Goal: Task Accomplishment & Management: Use online tool/utility

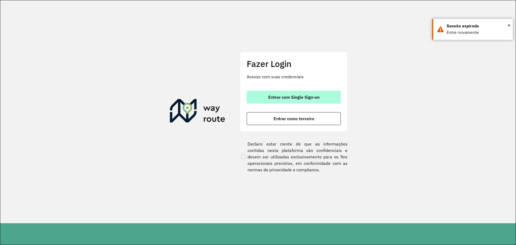
click at [304, 99] on span "Entrar com Single Sign-on" at bounding box center [293, 97] width 51 height 4
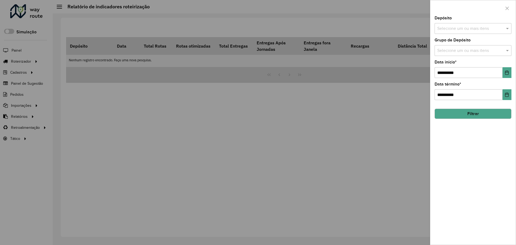
click at [115, 107] on div at bounding box center [258, 122] width 516 height 245
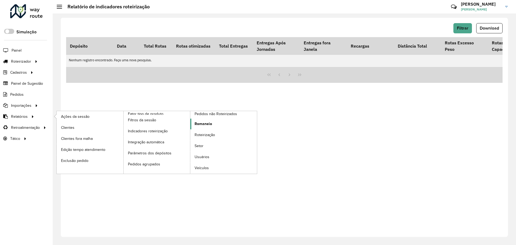
click at [215, 123] on link "Romaneio" at bounding box center [223, 124] width 67 height 11
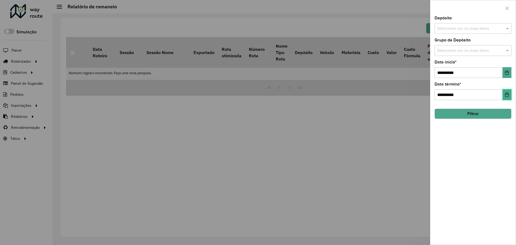
click at [509, 97] on button "Choose Date" at bounding box center [507, 94] width 9 height 11
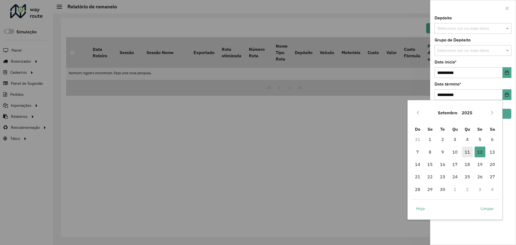
click at [466, 152] on span "11" at bounding box center [467, 152] width 11 height 11
type input "**********"
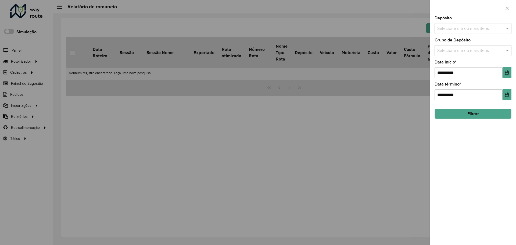
drag, startPoint x: 497, startPoint y: 116, endPoint x: 388, endPoint y: 147, distance: 113.8
click at [388, 147] on body "Aguarde... Pop-up bloqueado! Seu navegador bloqueou automáticamente a abertura …" at bounding box center [258, 122] width 516 height 245
click at [480, 49] on input "text" at bounding box center [470, 51] width 69 height 6
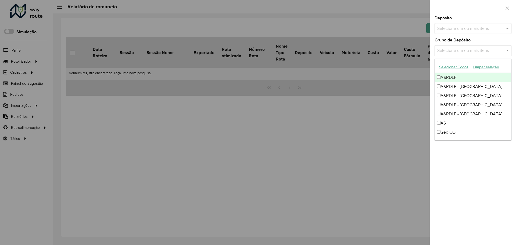
click at [477, 50] on input "text" at bounding box center [470, 51] width 69 height 6
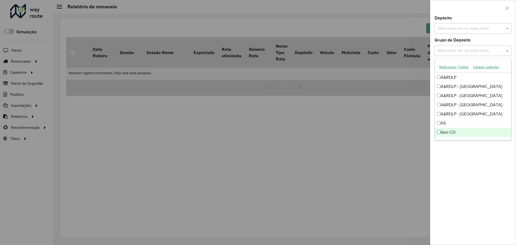
drag, startPoint x: 405, startPoint y: 153, endPoint x: 462, endPoint y: 135, distance: 59.9
click at [406, 153] on div at bounding box center [258, 122] width 516 height 245
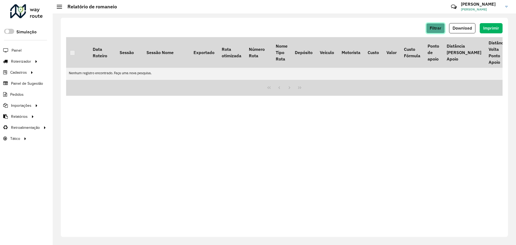
click at [432, 28] on span "Filtrar" at bounding box center [436, 28] width 12 height 5
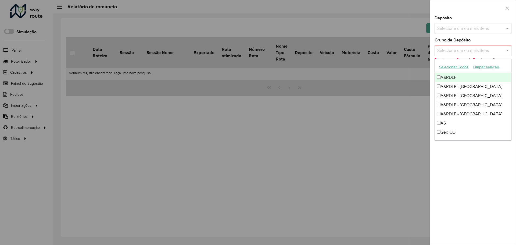
click at [466, 47] on div "Selecione um ou mais itens" at bounding box center [473, 50] width 77 height 11
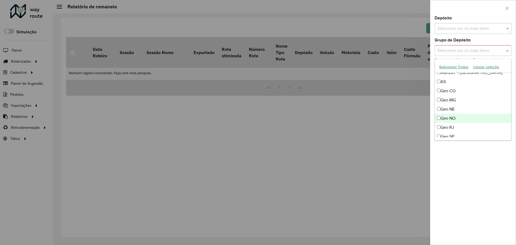
scroll to position [54, 0]
drag, startPoint x: 454, startPoint y: 80, endPoint x: 454, endPoint y: 89, distance: 8.3
click at [454, 82] on div "Geo CO" at bounding box center [473, 78] width 76 height 9
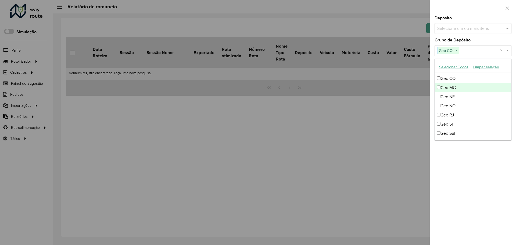
click at [454, 89] on div "Geo MG" at bounding box center [473, 87] width 76 height 9
drag, startPoint x: 455, startPoint y: 96, endPoint x: 453, endPoint y: 106, distance: 10.9
click at [455, 97] on div "Geo NE" at bounding box center [473, 96] width 76 height 9
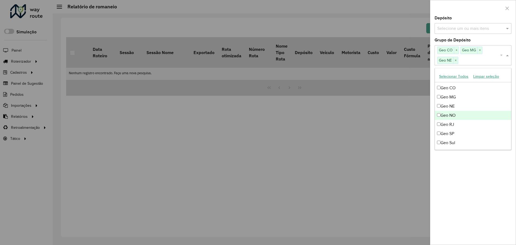
click at [455, 113] on div "Geo NO" at bounding box center [473, 115] width 76 height 9
click at [456, 119] on div "Geo NO" at bounding box center [473, 115] width 76 height 9
drag, startPoint x: 456, startPoint y: 116, endPoint x: 454, endPoint y: 126, distance: 10.0
click at [455, 121] on div "A&RDLP A&RDLP - Argentina A&RDLP - Bolívia A&RDLP - Paraguai A&RDLP - Uruguai A…" at bounding box center [473, 96] width 76 height 137
click at [454, 126] on div "Geo RJ" at bounding box center [473, 124] width 76 height 9
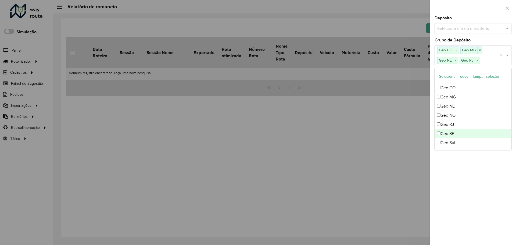
drag, startPoint x: 454, startPoint y: 134, endPoint x: 452, endPoint y: 124, distance: 10.1
click at [454, 133] on div "Geo SP" at bounding box center [473, 133] width 76 height 9
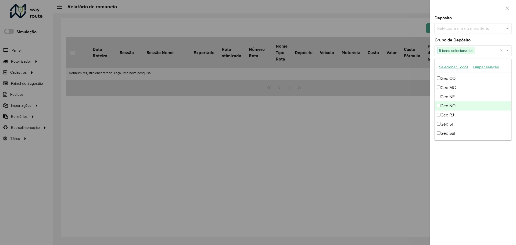
click at [454, 104] on div "Geo NO" at bounding box center [473, 105] width 76 height 9
click at [459, 131] on div "Geo Sul" at bounding box center [473, 133] width 76 height 9
drag, startPoint x: 478, startPoint y: 174, endPoint x: 469, endPoint y: 111, distance: 63.4
click at [477, 171] on div "**********" at bounding box center [472, 130] width 85 height 229
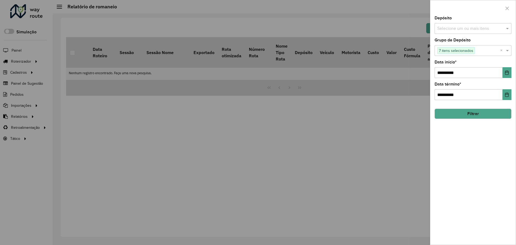
click at [472, 111] on button "Filtrar" at bounding box center [473, 114] width 77 height 10
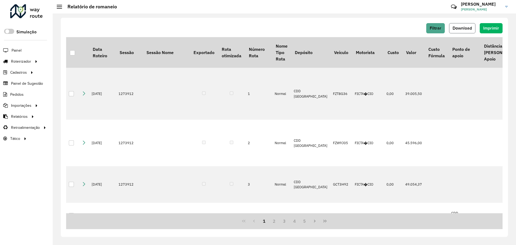
click at [472, 26] on span "Download" at bounding box center [462, 28] width 19 height 5
click at [442, 31] on button "Filtrar" at bounding box center [435, 28] width 19 height 10
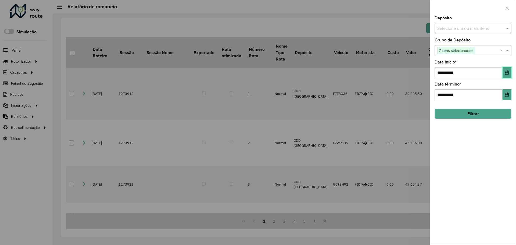
click at [508, 74] on icon "Choose Date" at bounding box center [507, 72] width 4 height 4
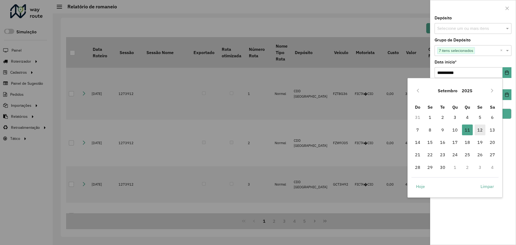
click at [479, 131] on span "12" at bounding box center [480, 129] width 11 height 11
type input "**********"
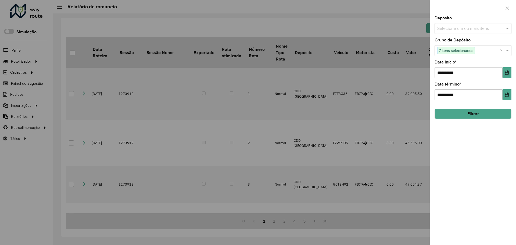
click at [497, 108] on hb-field-button "Filtrar" at bounding box center [473, 111] width 77 height 15
click at [497, 112] on button "Filtrar" at bounding box center [473, 114] width 77 height 10
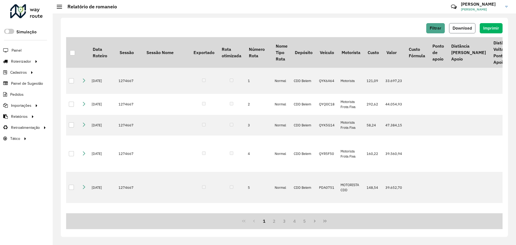
click at [471, 28] on span "Download" at bounding box center [462, 28] width 19 height 5
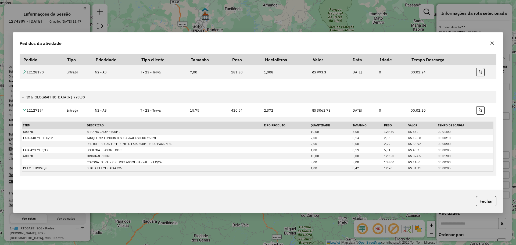
select select "**********"
click at [493, 42] on icon "button" at bounding box center [492, 42] width 3 height 3
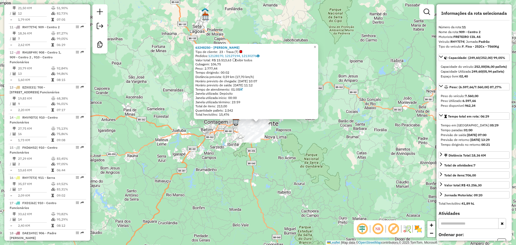
click at [227, 88] on div "Tempo de atendimento: 01:05" at bounding box center [255, 89] width 121 height 4
click at [222, 57] on link "12128170, 12127194, 12130276" at bounding box center [233, 56] width 51 height 4
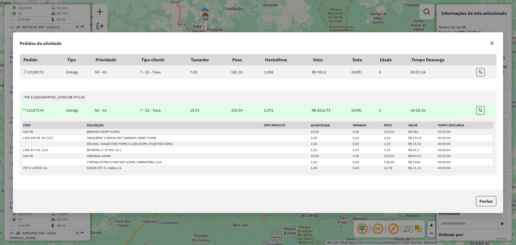
click at [27, 109] on td "12127194" at bounding box center [42, 110] width 44 height 14
click at [25, 108] on icon at bounding box center [24, 110] width 4 height 4
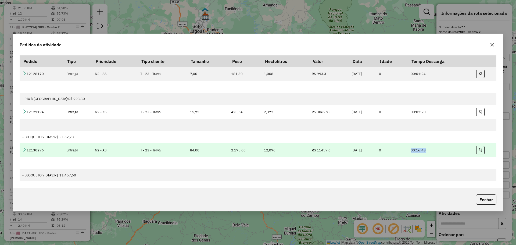
drag, startPoint x: 436, startPoint y: 152, endPoint x: 413, endPoint y: 152, distance: 22.3
click at [413, 152] on td "00:16:48" at bounding box center [441, 150] width 66 height 14
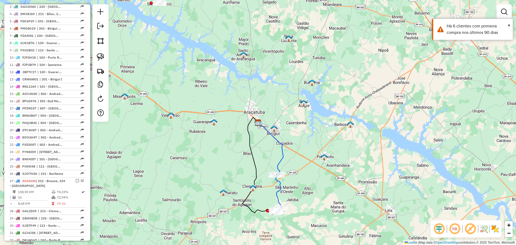
scroll to position [349, 0]
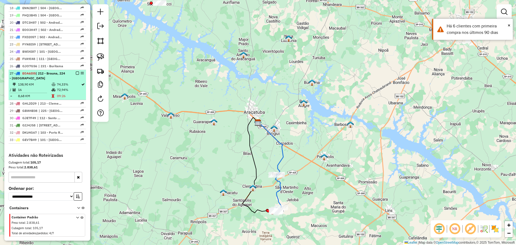
select select "**********"
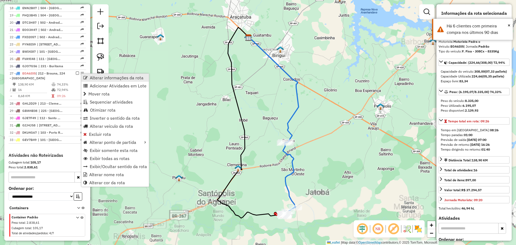
click at [86, 77] on span "Alterar informações da rota" at bounding box center [85, 78] width 4 height 4
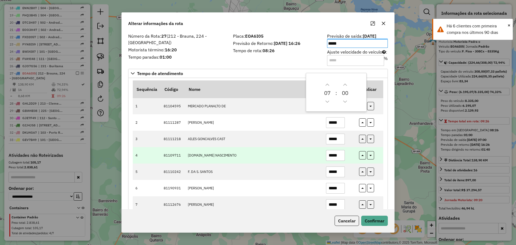
click at [326, 150] on input "*****" at bounding box center [335, 155] width 19 height 11
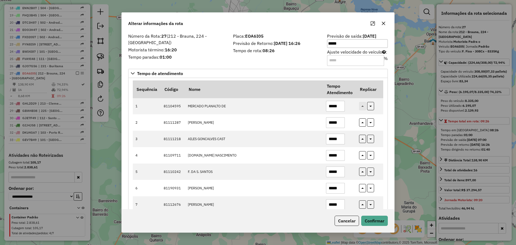
click at [338, 63] on input "Ajuste velocidade do veículo : %" at bounding box center [355, 60] width 57 height 11
type input "**"
click at [376, 217] on button "Confirmar" at bounding box center [374, 221] width 27 height 10
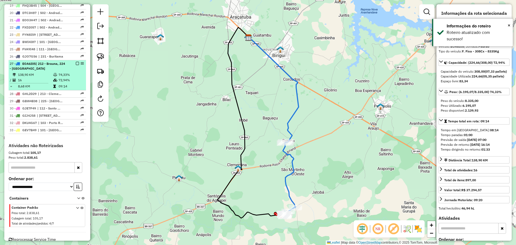
scroll to position [373, 0]
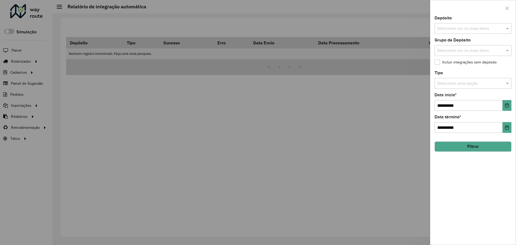
click at [462, 30] on input "text" at bounding box center [470, 29] width 69 height 6
type input "********"
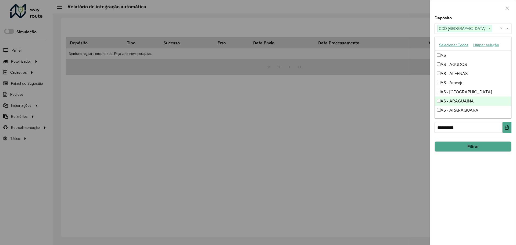
click at [468, 209] on div "**********" at bounding box center [472, 130] width 85 height 229
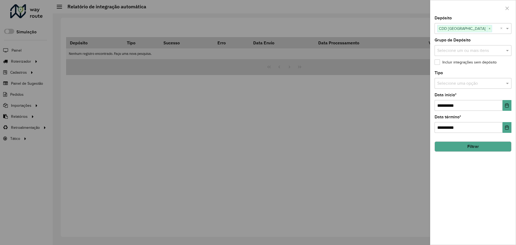
click at [490, 84] on input "text" at bounding box center [467, 83] width 61 height 6
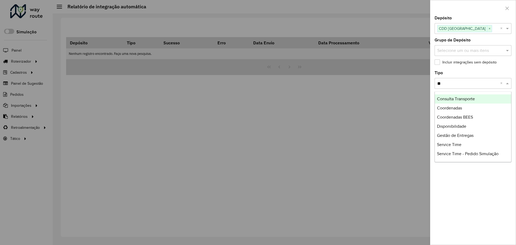
type input "***"
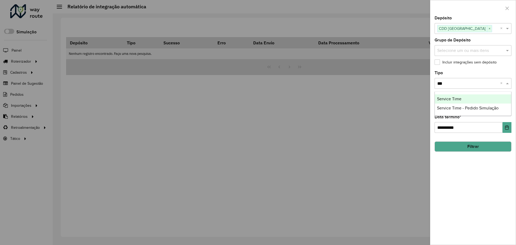
click at [473, 98] on div "Service Time" at bounding box center [473, 98] width 76 height 9
click at [482, 142] on button "Filtrar" at bounding box center [473, 146] width 77 height 10
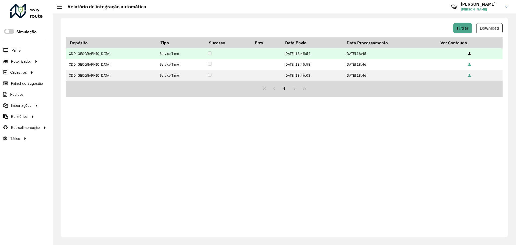
click at [469, 53] on icon at bounding box center [469, 53] width 3 height 3
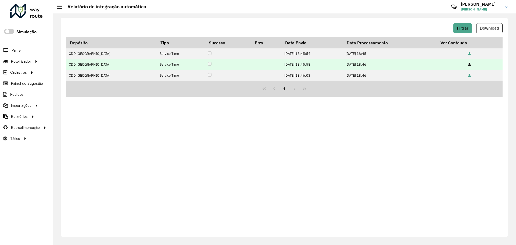
click at [468, 65] on icon at bounding box center [469, 64] width 3 height 3
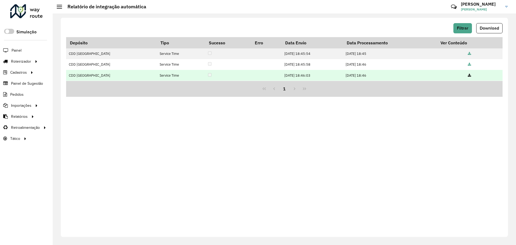
click at [471, 75] on td at bounding box center [470, 75] width 66 height 11
click at [470, 75] on icon at bounding box center [469, 75] width 3 height 3
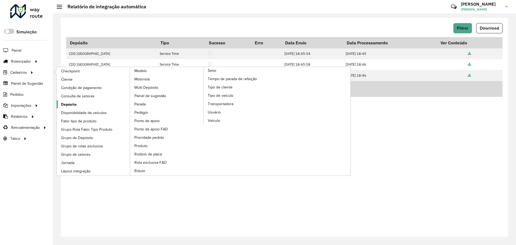
click at [76, 103] on span "Depósito" at bounding box center [69, 105] width 16 height 6
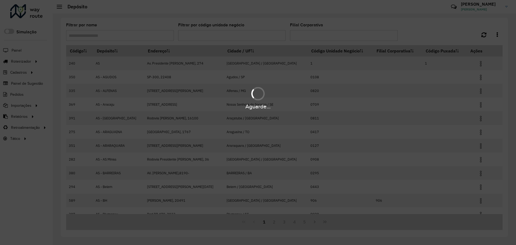
click at [97, 38] on div "Aguarde..." at bounding box center [258, 122] width 516 height 245
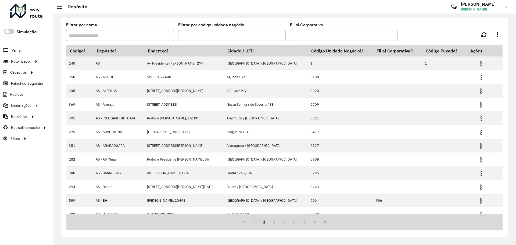
click at [97, 38] on input "Filtrar por nome" at bounding box center [120, 35] width 108 height 11
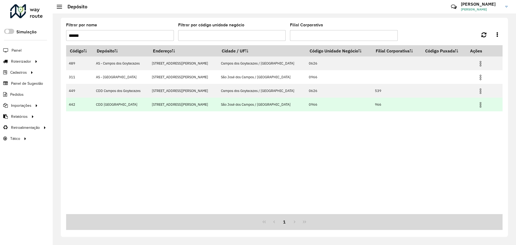
type input "******"
click at [70, 105] on td "442" at bounding box center [79, 105] width 27 height 14
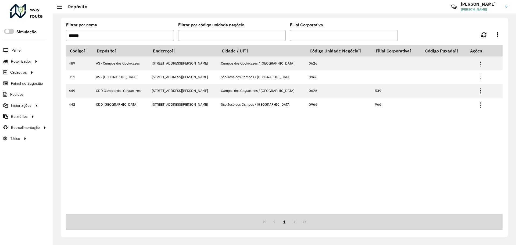
copy td "442"
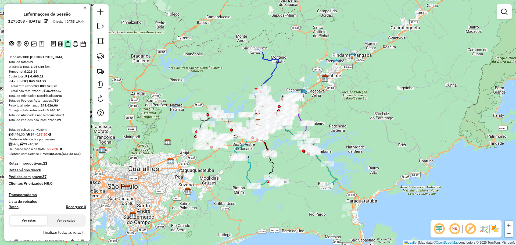
click at [67, 44] on img at bounding box center [67, 44] width 5 height 6
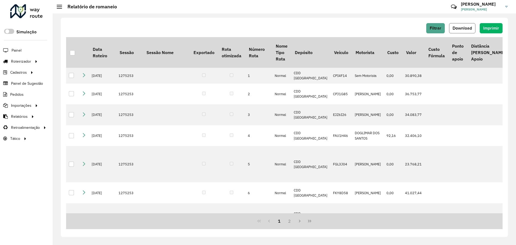
click at [469, 28] on span "Download" at bounding box center [462, 28] width 19 height 5
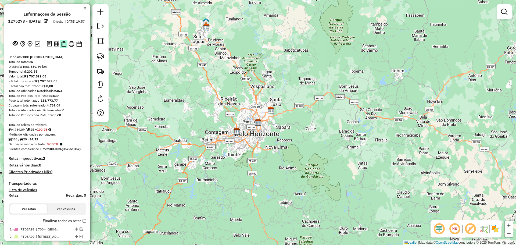
click at [62, 43] on img at bounding box center [63, 44] width 5 height 6
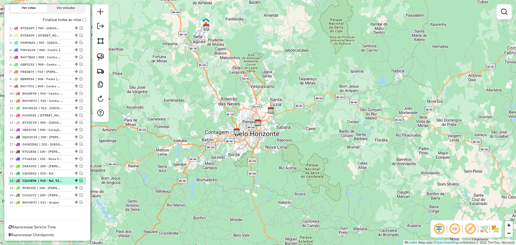
scroll to position [202, 0]
click at [40, 226] on span "Reprocessar Service Time" at bounding box center [32, 225] width 47 height 5
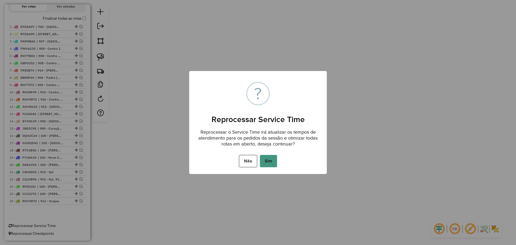
click at [272, 161] on button "Sim" at bounding box center [268, 161] width 17 height 12
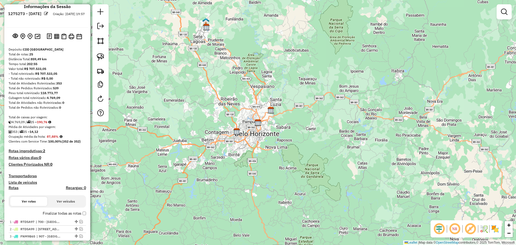
scroll to position [0, 0]
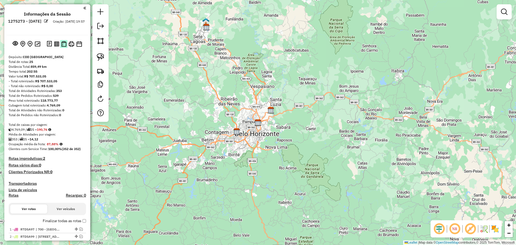
click at [63, 45] on img at bounding box center [63, 44] width 5 height 6
click at [221, 101] on div "Janela de atendimento Grade de atendimento Capacidade Transportadoras Veículos …" at bounding box center [258, 122] width 516 height 245
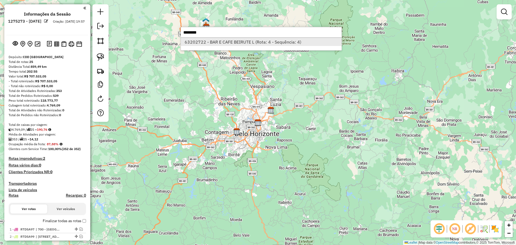
type input "********"
click at [233, 43] on li "63202722 - BAR E CAFE BEIRUTE L (Rota: 4 - Sequência: 4)" at bounding box center [261, 42] width 161 height 8
select select "**********"
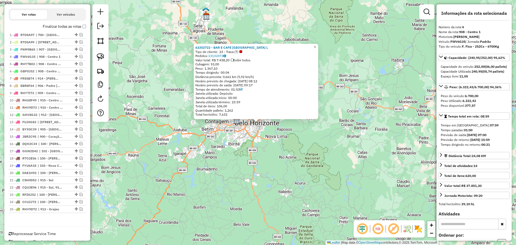
scroll to position [202, 0]
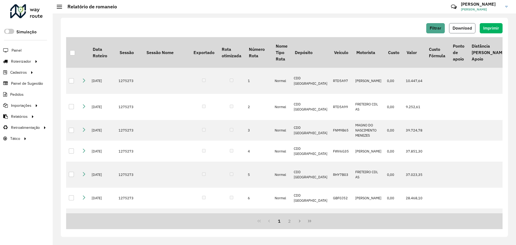
click at [469, 30] on span "Download" at bounding box center [462, 28] width 19 height 5
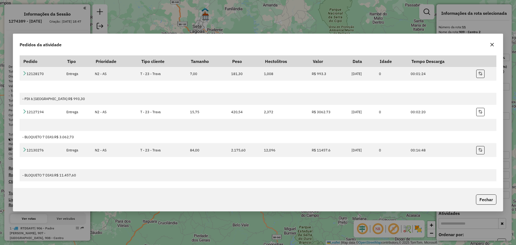
select select "**********"
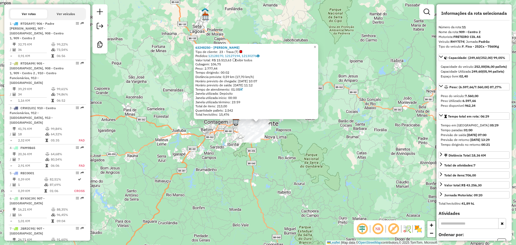
scroll to position [202, 0]
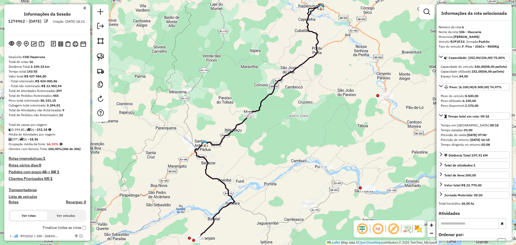
select select "**********"
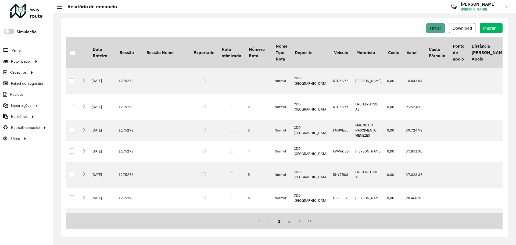
click at [463, 30] on span "Download" at bounding box center [462, 28] width 19 height 5
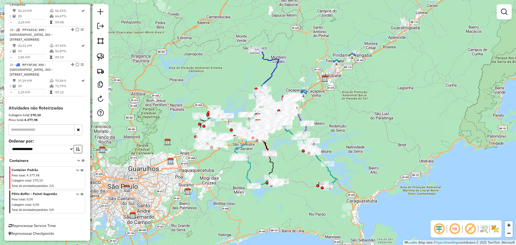
scroll to position [1079, 0]
click at [37, 226] on span "Reprocessar Service Time" at bounding box center [32, 225] width 47 height 5
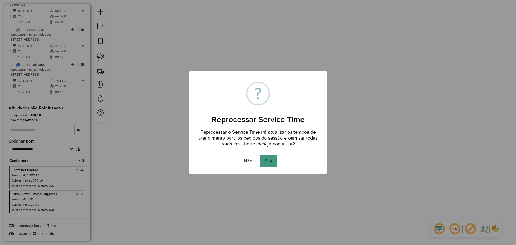
click at [269, 163] on button "Sim" at bounding box center [268, 161] width 17 height 12
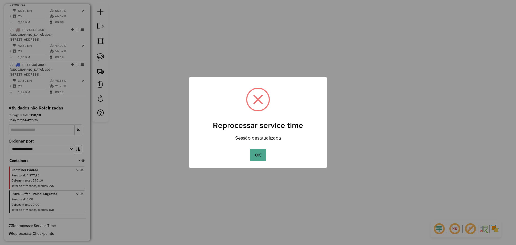
click at [264, 155] on button "OK" at bounding box center [258, 155] width 16 height 12
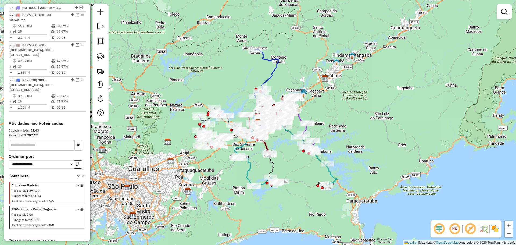
scroll to position [1048, 0]
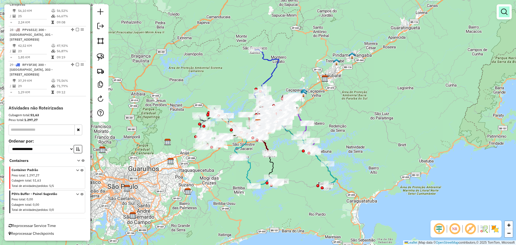
click at [507, 15] on em at bounding box center [504, 12] width 6 height 6
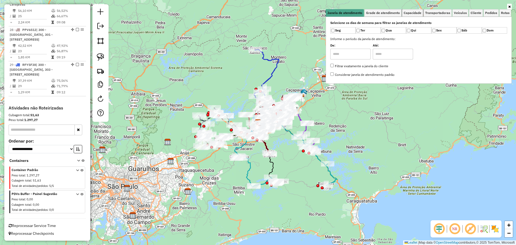
drag, startPoint x: 414, startPoint y: 14, endPoint x: 374, endPoint y: 47, distance: 51.6
click at [414, 14] on span "Capacidade" at bounding box center [413, 12] width 18 height 3
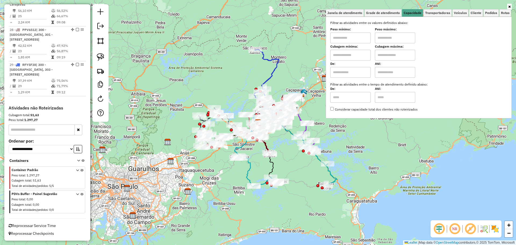
click at [359, 55] on input "text" at bounding box center [350, 55] width 40 height 11
type input "****"
click at [383, 52] on input "text" at bounding box center [395, 55] width 40 height 11
type input "****"
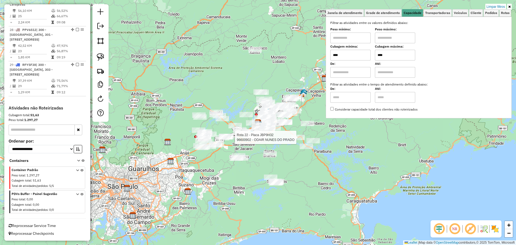
select select "**********"
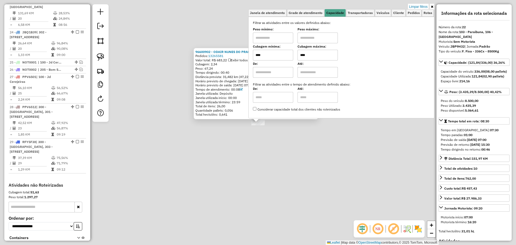
scroll to position [914, 0]
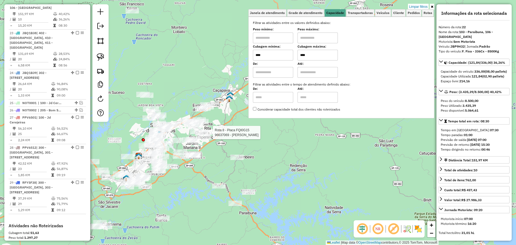
click at [213, 135] on div at bounding box center [211, 132] width 13 height 5
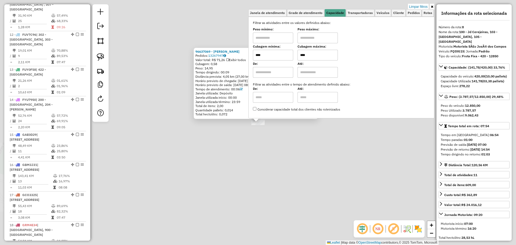
scroll to position [444, 0]
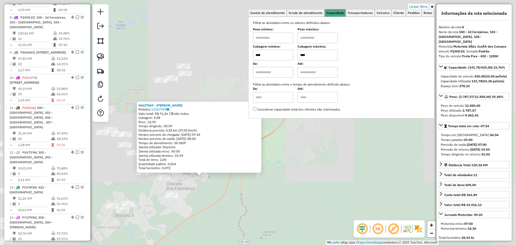
click at [194, 197] on div "96637069 - MARIA PEREIRA Pedidos: 13267947 Valor total: R$ 71,26 Exibir todos C…" at bounding box center [258, 122] width 516 height 245
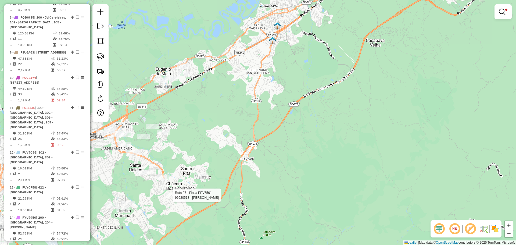
select select "**********"
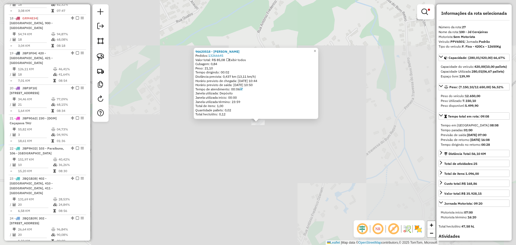
scroll to position [1033, 0]
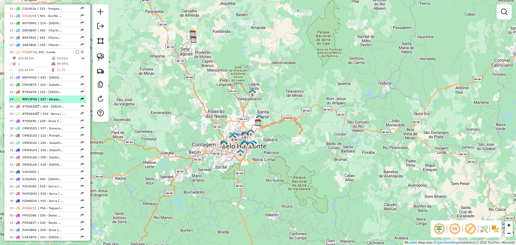
scroll to position [323, 0]
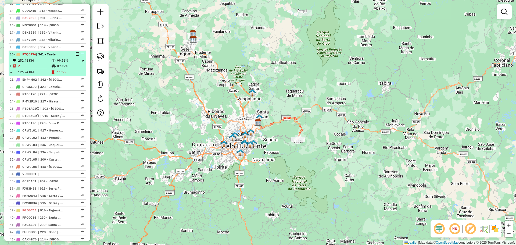
select select "**********"
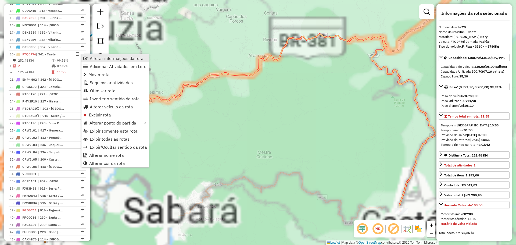
click at [87, 58] on span "Alterar informações da rota" at bounding box center [85, 58] width 4 height 4
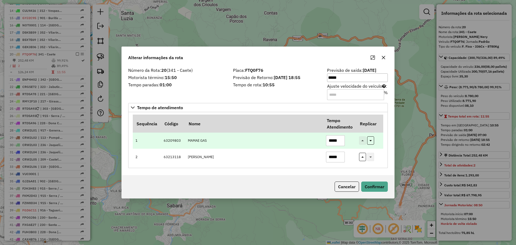
click at [332, 141] on input "*****" at bounding box center [335, 140] width 19 height 11
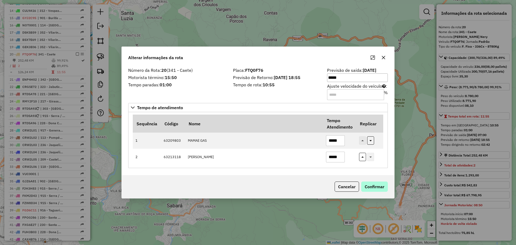
type input "*****"
click at [374, 187] on button "Confirmar" at bounding box center [374, 186] width 27 height 10
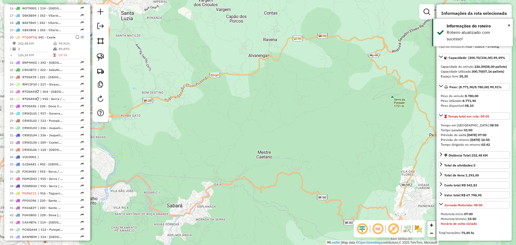
scroll to position [369, 0]
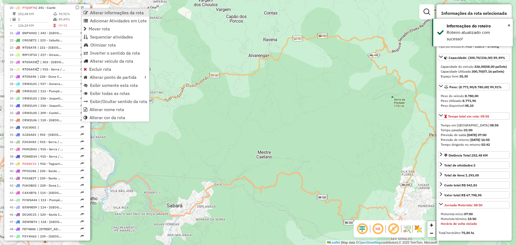
click at [90, 14] on link "Alterar informações da rota" at bounding box center [115, 13] width 67 height 8
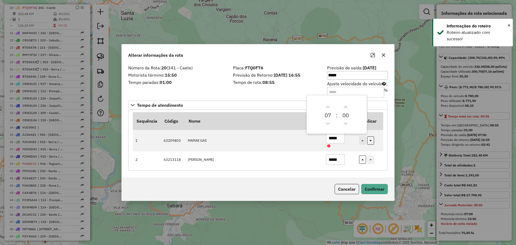
click at [356, 90] on input "Ajuste velocidade do veículo : %" at bounding box center [355, 92] width 57 height 11
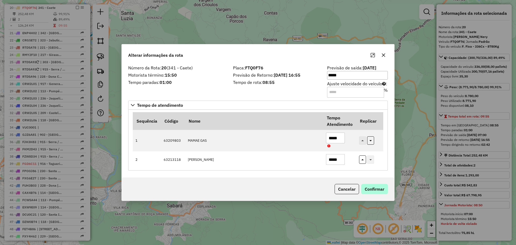
type input "**"
click at [373, 187] on button "Confirmar" at bounding box center [374, 189] width 27 height 10
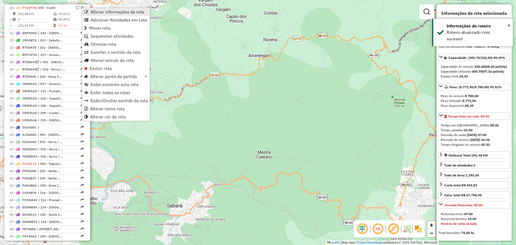
click at [87, 12] on span "Alterar informações da rota" at bounding box center [86, 12] width 4 height 4
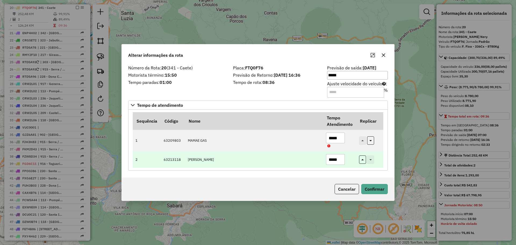
click at [337, 159] on input "*****" at bounding box center [335, 159] width 19 height 11
drag, startPoint x: 332, startPoint y: 159, endPoint x: 337, endPoint y: 160, distance: 4.6
click at [337, 160] on input "*****" at bounding box center [335, 159] width 19 height 11
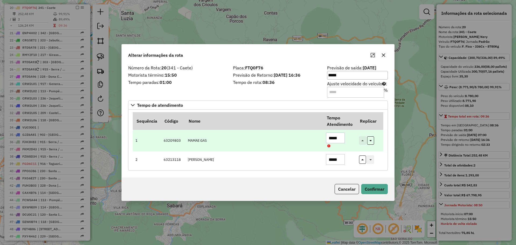
type input "*****"
click at [338, 137] on input "*****" at bounding box center [335, 138] width 19 height 11
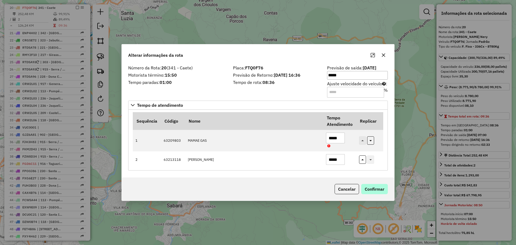
type input "*****"
click at [378, 187] on button "Confirmar" at bounding box center [374, 189] width 27 height 10
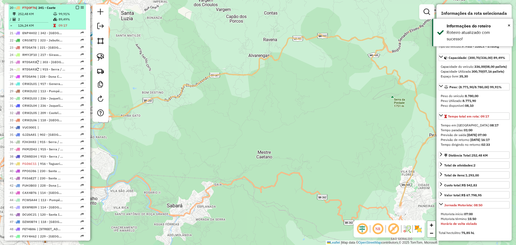
click at [71, 21] on td "89,49%" at bounding box center [71, 19] width 26 height 5
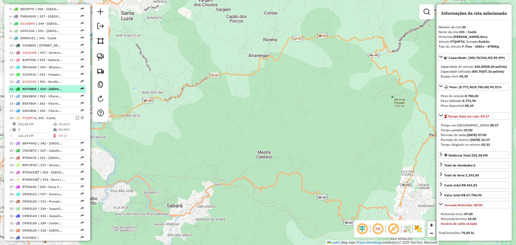
scroll to position [235, 0]
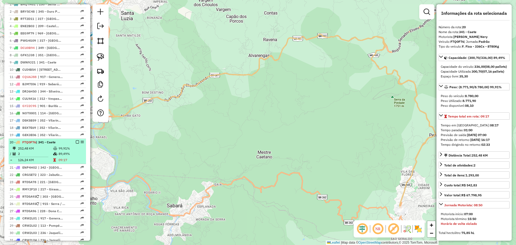
click at [76, 141] on em at bounding box center [77, 141] width 3 height 3
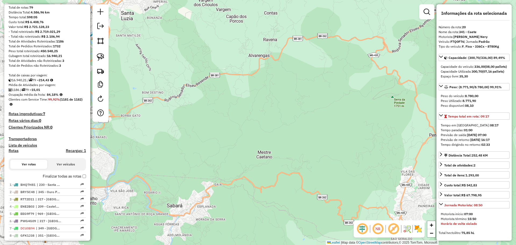
scroll to position [47, 0]
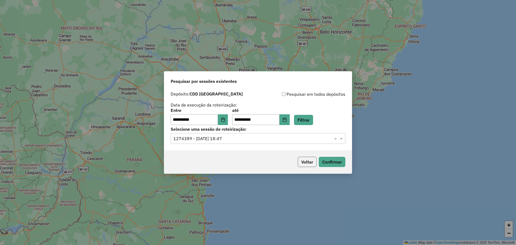
click at [309, 158] on button "Voltar" at bounding box center [307, 162] width 19 height 10
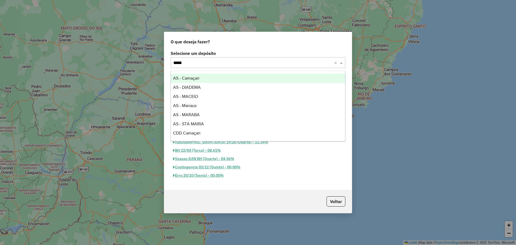
type input "******"
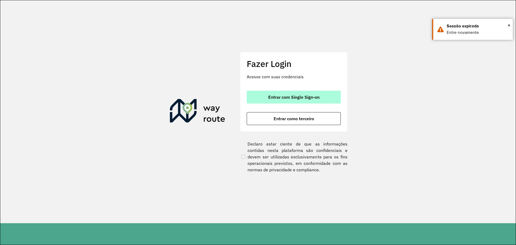
click at [266, 101] on button "Entrar com Single Sign-on" at bounding box center [294, 97] width 94 height 13
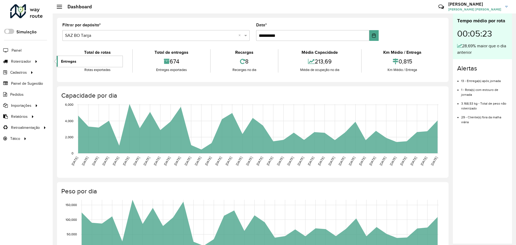
click at [67, 58] on link "Entregas" at bounding box center [90, 61] width 66 height 11
click at [22, 50] on li "Painel" at bounding box center [26, 50] width 53 height 11
click at [19, 49] on span "Painel" at bounding box center [17, 51] width 11 height 6
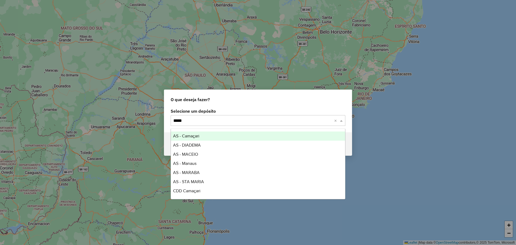
type input "******"
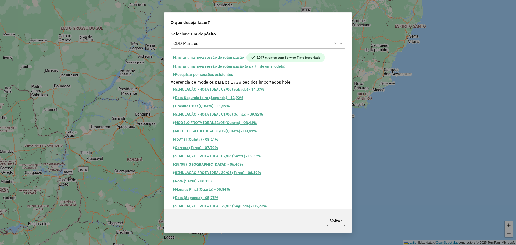
click at [216, 73] on button "Pesquisar por sessões existentes" at bounding box center [203, 74] width 65 height 8
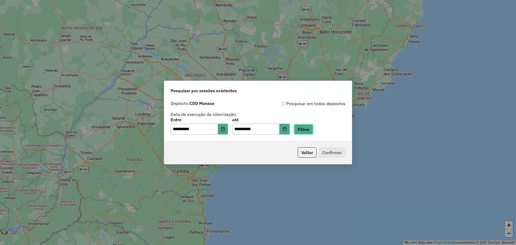
click at [309, 129] on button "Filtrar" at bounding box center [303, 129] width 19 height 10
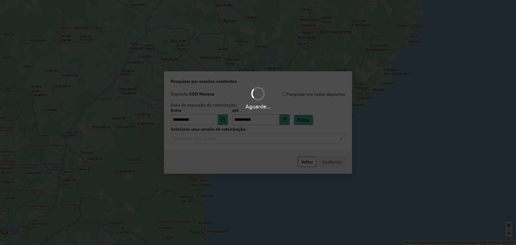
click at [258, 140] on div "Aguarde..." at bounding box center [258, 122] width 516 height 245
click at [258, 140] on input "text" at bounding box center [252, 138] width 159 height 6
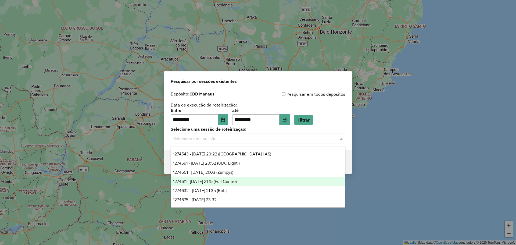
drag, startPoint x: 253, startPoint y: 181, endPoint x: 274, endPoint y: 179, distance: 20.8
click at [254, 181] on div "1274611 - 12/09/2025 21:15 (Full Centro)" at bounding box center [258, 181] width 174 height 9
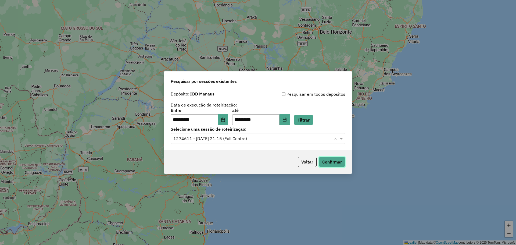
click at [342, 158] on button "Confirmar" at bounding box center [332, 162] width 27 height 10
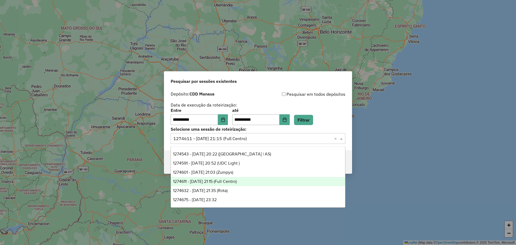
drag, startPoint x: 247, startPoint y: 140, endPoint x: 248, endPoint y: 151, distance: 11.1
click at [247, 141] on input "text" at bounding box center [252, 138] width 159 height 6
click at [245, 174] on div "1274601 - 12/09/2025 21:03 (Zumpys)" at bounding box center [258, 172] width 174 height 9
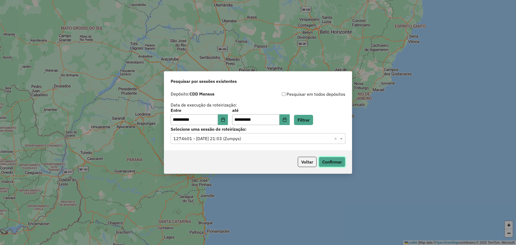
click at [330, 164] on button "Confirmar" at bounding box center [332, 162] width 27 height 10
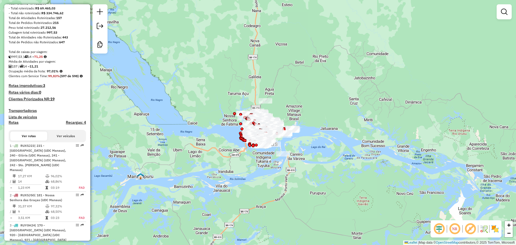
scroll to position [188, 0]
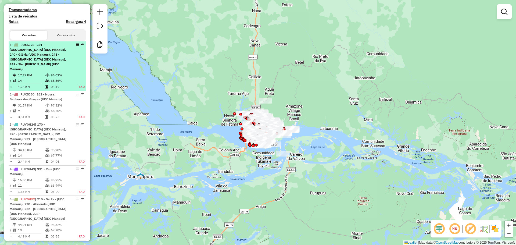
click at [65, 68] on div "1 - RUX5J23 | 231 - [GEOGRAPHIC_DATA] (UDC Manaus), 240 - Glória (UDC Manaus), …" at bounding box center [38, 56] width 57 height 29
select select "**********"
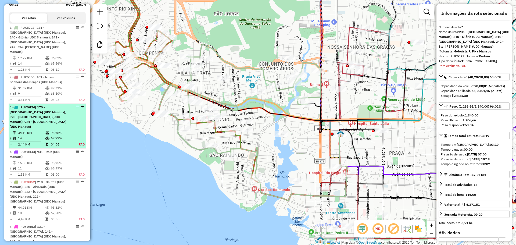
scroll to position [230, 0]
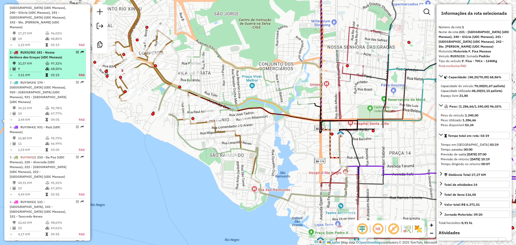
click at [51, 59] on div "2 - RUX5J50 | 181 - Nossa Senhora das Graças (UDC Manaus)" at bounding box center [38, 55] width 57 height 10
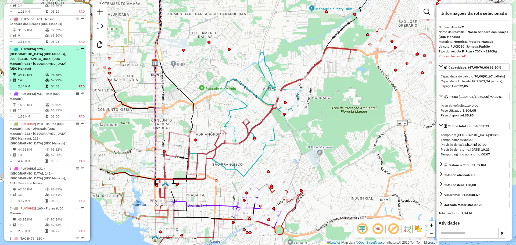
scroll to position [275, 0]
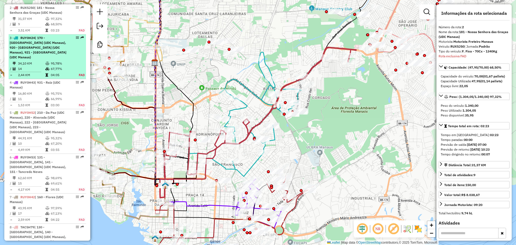
click at [49, 47] on span "| 170 - Adrianópolis (UDC Manaus), 920 - Petrópolis (UDC Manaus), 921 - São Fra…" at bounding box center [38, 47] width 57 height 23
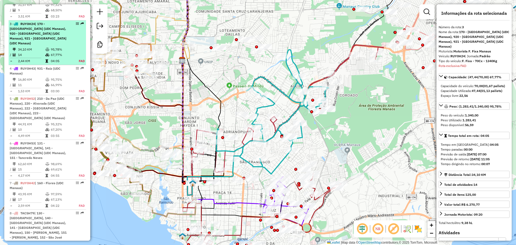
scroll to position [305, 0]
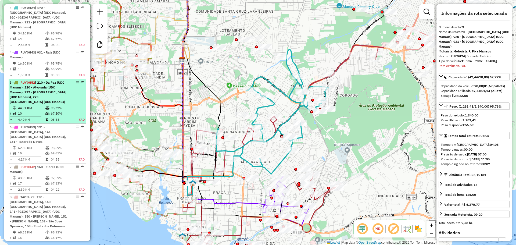
click at [51, 82] on span "| 210 - Da Paz (UDC Manaus), 220 - Alvorada (UDC Manaus), 222 - Nova Esperança …" at bounding box center [38, 91] width 57 height 23
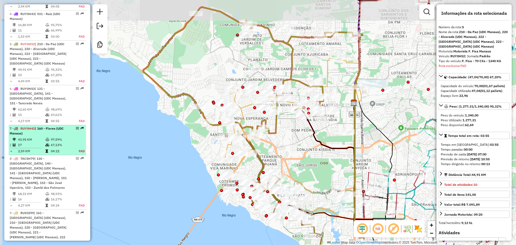
scroll to position [375, 0]
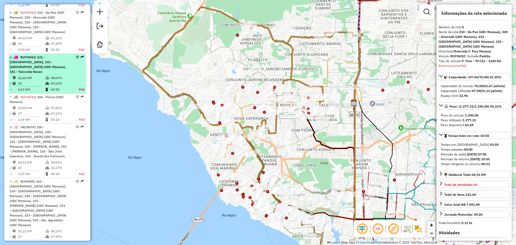
click at [44, 75] on td "62,60 KM" at bounding box center [31, 77] width 27 height 5
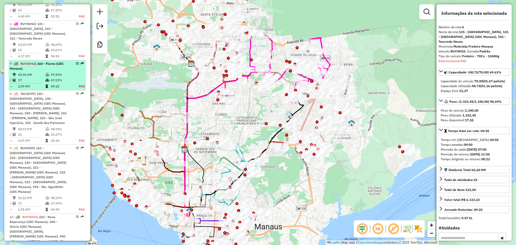
scroll to position [419, 0]
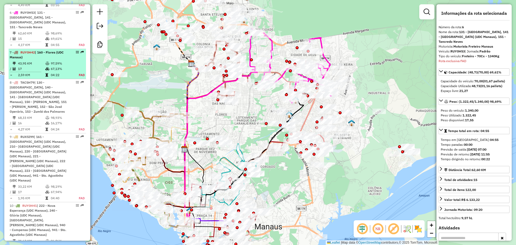
click at [47, 50] on div "7 - RUY0H42 | 160 - Flores (UDC Manaus)" at bounding box center [38, 55] width 57 height 10
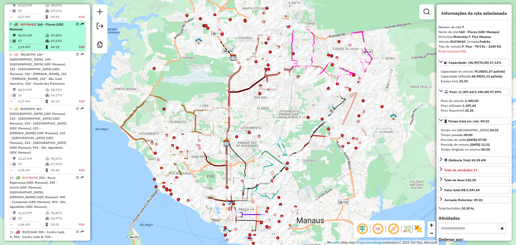
scroll to position [454, 0]
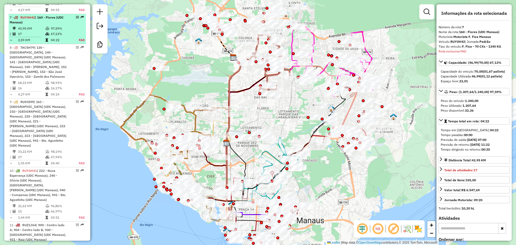
click at [47, 50] on div "8 - TAC5H79 | 130 - Cidade de Deus, 140 - Novo Aleixo (UDC Manaus), 141 - Cidad…" at bounding box center [38, 62] width 57 height 34
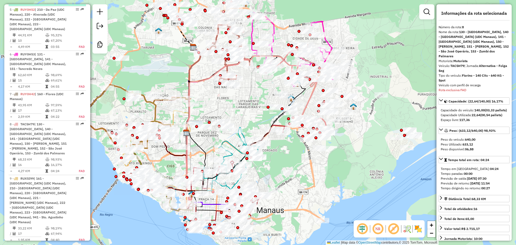
scroll to position [347, 0]
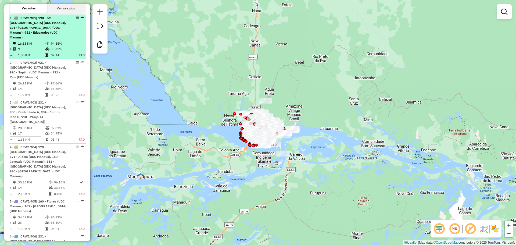
click at [53, 35] on div "1 - CRW1M01 | 190 - Sta. [GEOGRAPHIC_DATA] (UDC Manaus), 191 - [GEOGRAPHIC_DATA…" at bounding box center [38, 28] width 57 height 24
select select "**********"
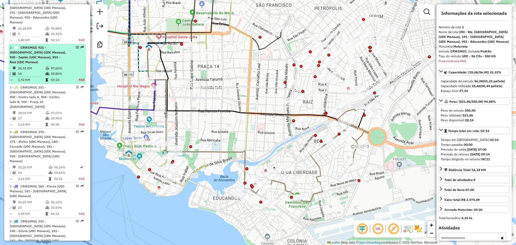
click at [52, 56] on span "| 921 - [GEOGRAPHIC_DATA] (UDC Manaus), 930 - Japiim (UDC Manaus), 931 - Raiz (…" at bounding box center [38, 54] width 56 height 19
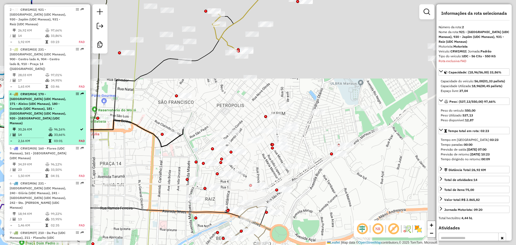
scroll to position [270, 0]
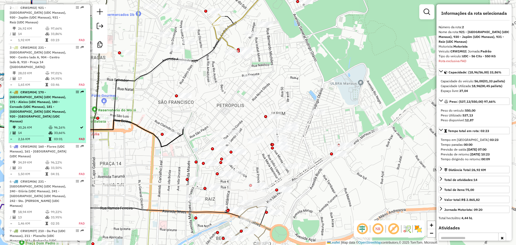
click at [54, 96] on span "| 170 - [GEOGRAPHIC_DATA] (UDC Manaus), 171 - Aleixo (UDC Manaus), 180 - Coroad…" at bounding box center [38, 106] width 56 height 33
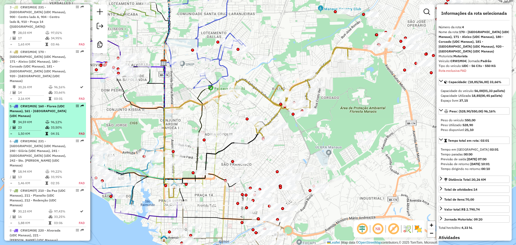
scroll to position [349, 0]
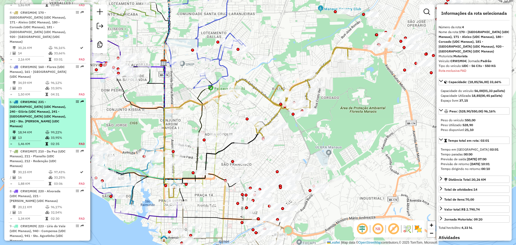
click at [47, 109] on div "6 - CRW1M06 | 231 - [GEOGRAPHIC_DATA] (UDC Manaus), 240 - Glória (UDC Manaus), …" at bounding box center [38, 113] width 57 height 29
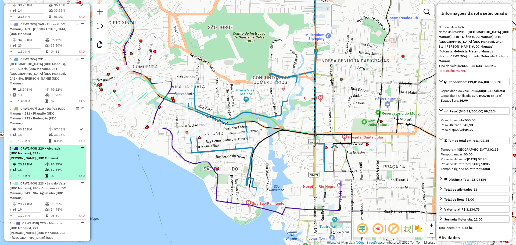
scroll to position [434, 0]
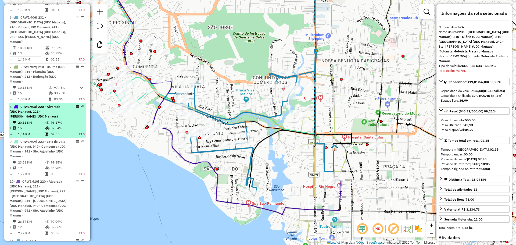
click at [51, 104] on div "8 - CRW1M08 | 220 - Alvorada (UDC Manaus), 221 - [PERSON_NAME] (UDC Manaus)" at bounding box center [38, 111] width 57 height 15
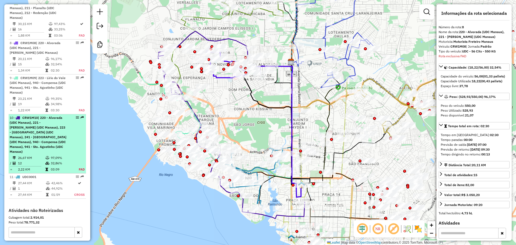
scroll to position [518, 0]
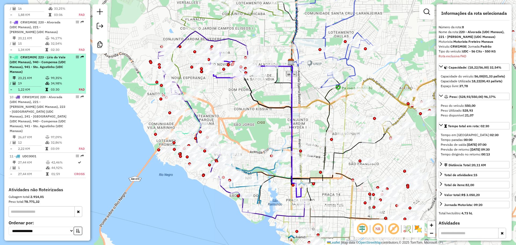
click at [41, 56] on div "9 - CRW1M09 | 223 - Lírio do Vale (UDC Manaus), 940 - Compensa (UDC Manaus), 94…" at bounding box center [38, 64] width 57 height 19
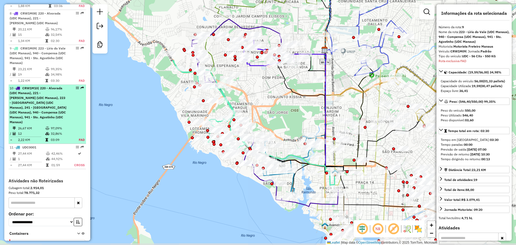
scroll to position [530, 0]
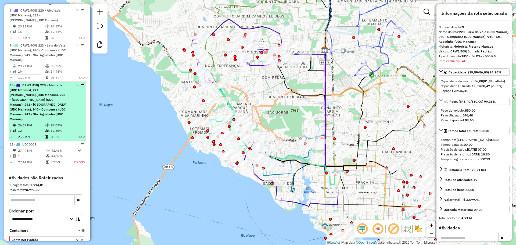
click at [48, 83] on span "| 220 - Alvorada (UDC Manaus), 221 - Dom Pedro I (UDC Manaus), 223 - Lírio do V…" at bounding box center [38, 102] width 57 height 38
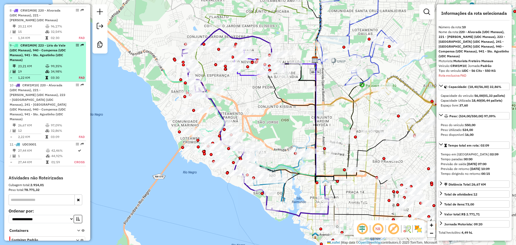
click at [51, 48] on li "9 - CRW1M09 | 223 - Lírio do Vale (UDC Manaus), 940 - Compensa (UDC Manaus), 94…" at bounding box center [47, 62] width 77 height 40
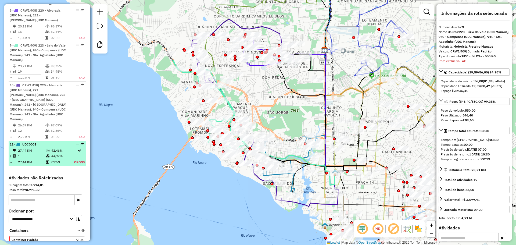
click at [62, 153] on td "44,92%" at bounding box center [62, 155] width 23 height 5
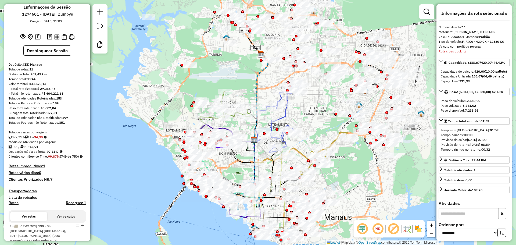
scroll to position [0, 0]
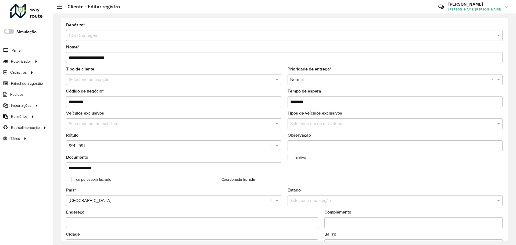
scroll to position [155, 0]
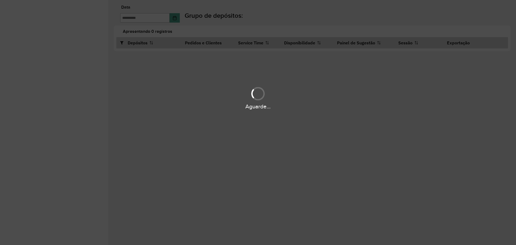
type input "**********"
